Goal: Book appointment/travel/reservation

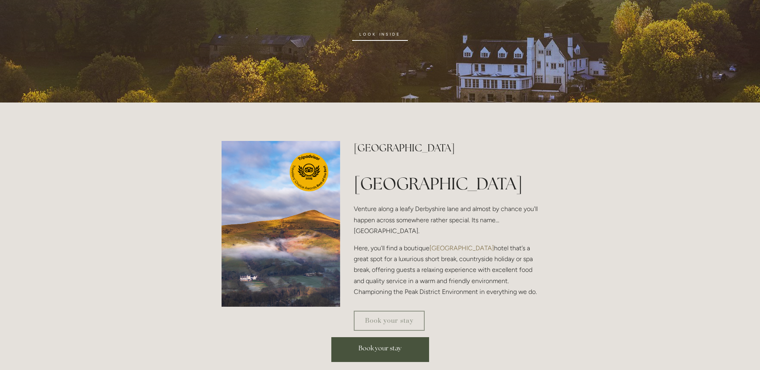
scroll to position [200, 0]
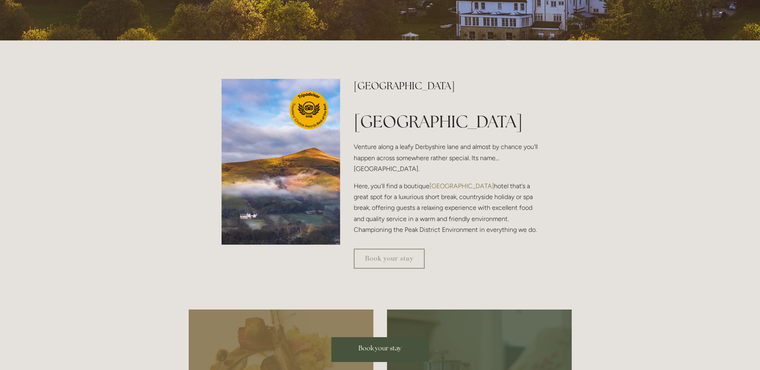
drag, startPoint x: 381, startPoint y: 348, endPoint x: 394, endPoint y: 346, distance: 13.0
click at [381, 348] on span "Book your stay" at bounding box center [379, 348] width 43 height 8
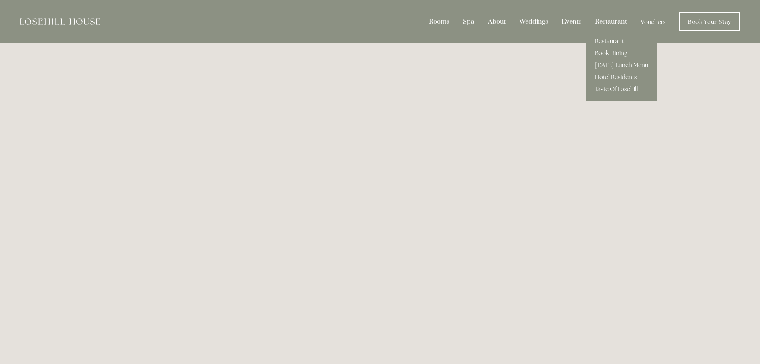
click at [607, 22] on div "Restaurant" at bounding box center [611, 21] width 44 height 15
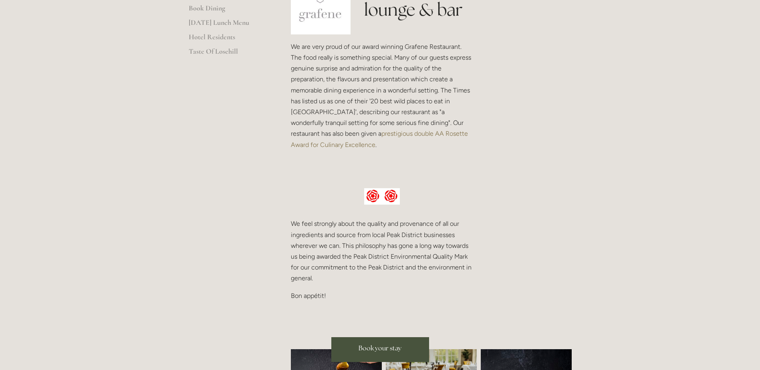
scroll to position [120, 0]
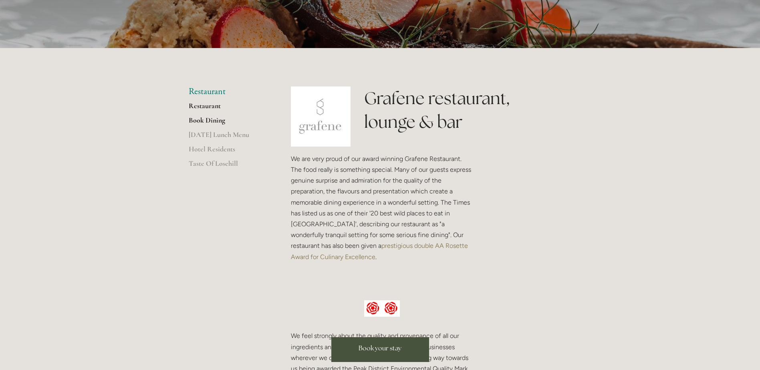
click at [207, 119] on link "Book Dining" at bounding box center [227, 123] width 77 height 14
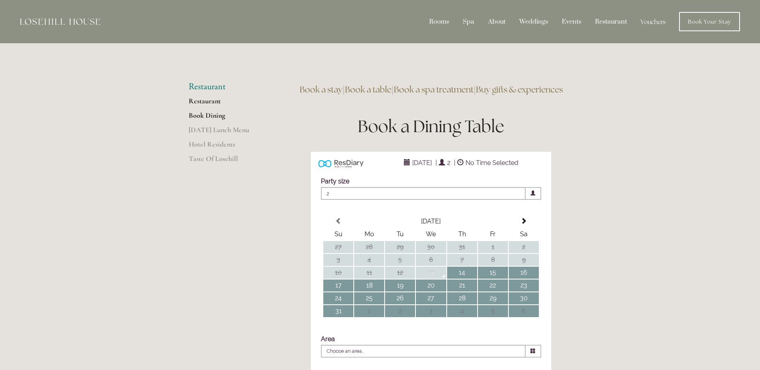
click at [203, 104] on link "Restaurant" at bounding box center [227, 104] width 77 height 14
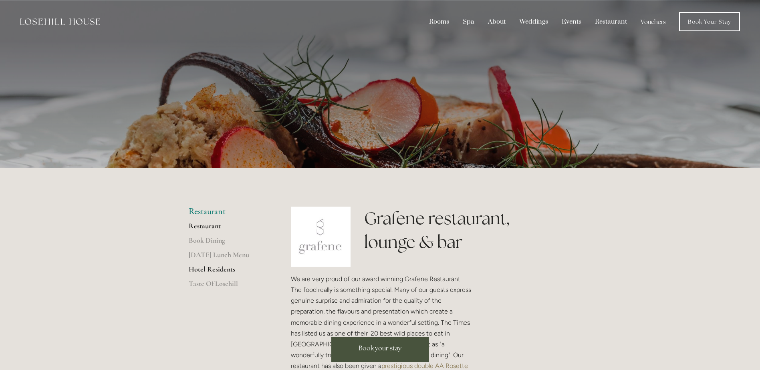
click at [216, 272] on link "Hotel Residents" at bounding box center [227, 272] width 77 height 14
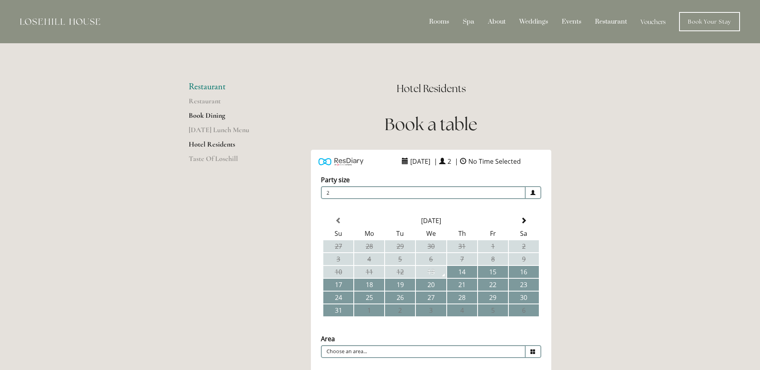
click at [206, 115] on link "Book Dining" at bounding box center [227, 118] width 77 height 14
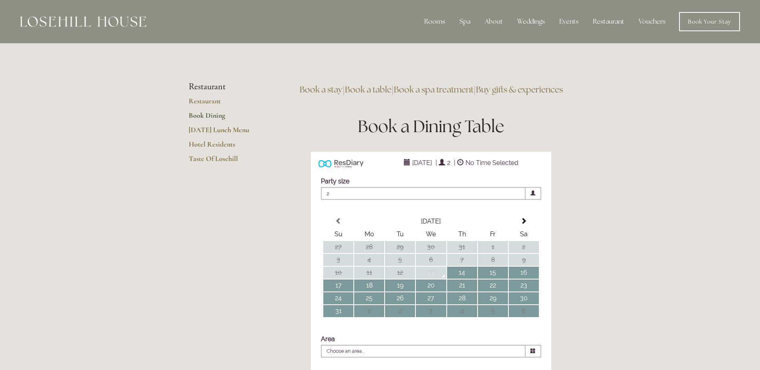
click at [211, 86] on li "Restaurant" at bounding box center [227, 87] width 77 height 10
click at [195, 102] on link "Restaurant" at bounding box center [227, 104] width 77 height 14
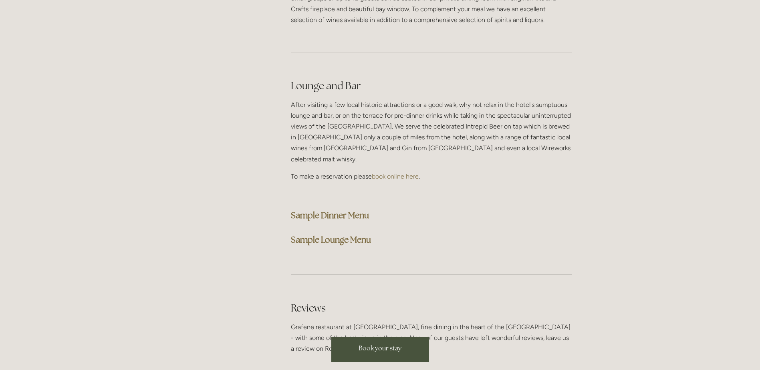
scroll to position [1963, 0]
